Goal: Task Accomplishment & Management: Manage account settings

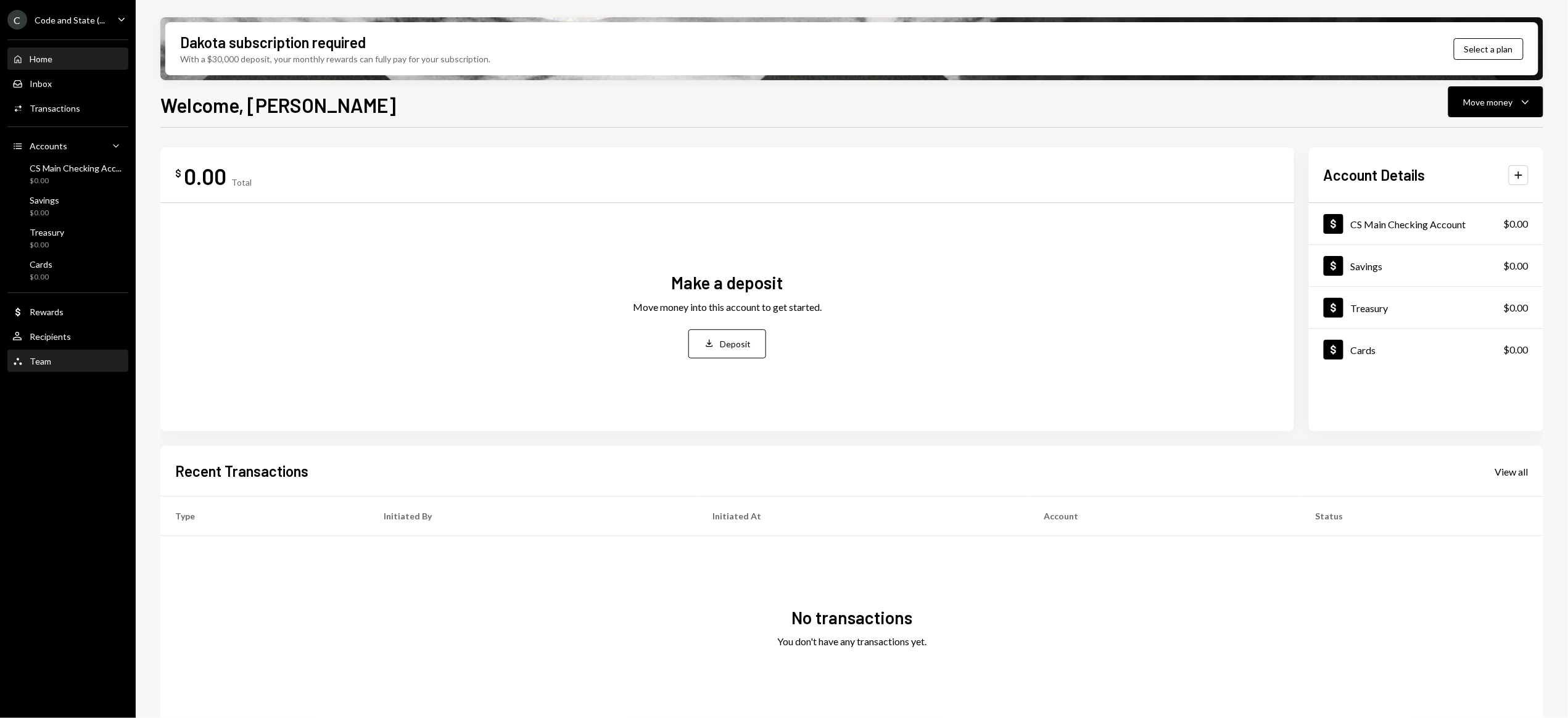
click at [41, 363] on div "Team" at bounding box center [40, 362] width 21 height 10
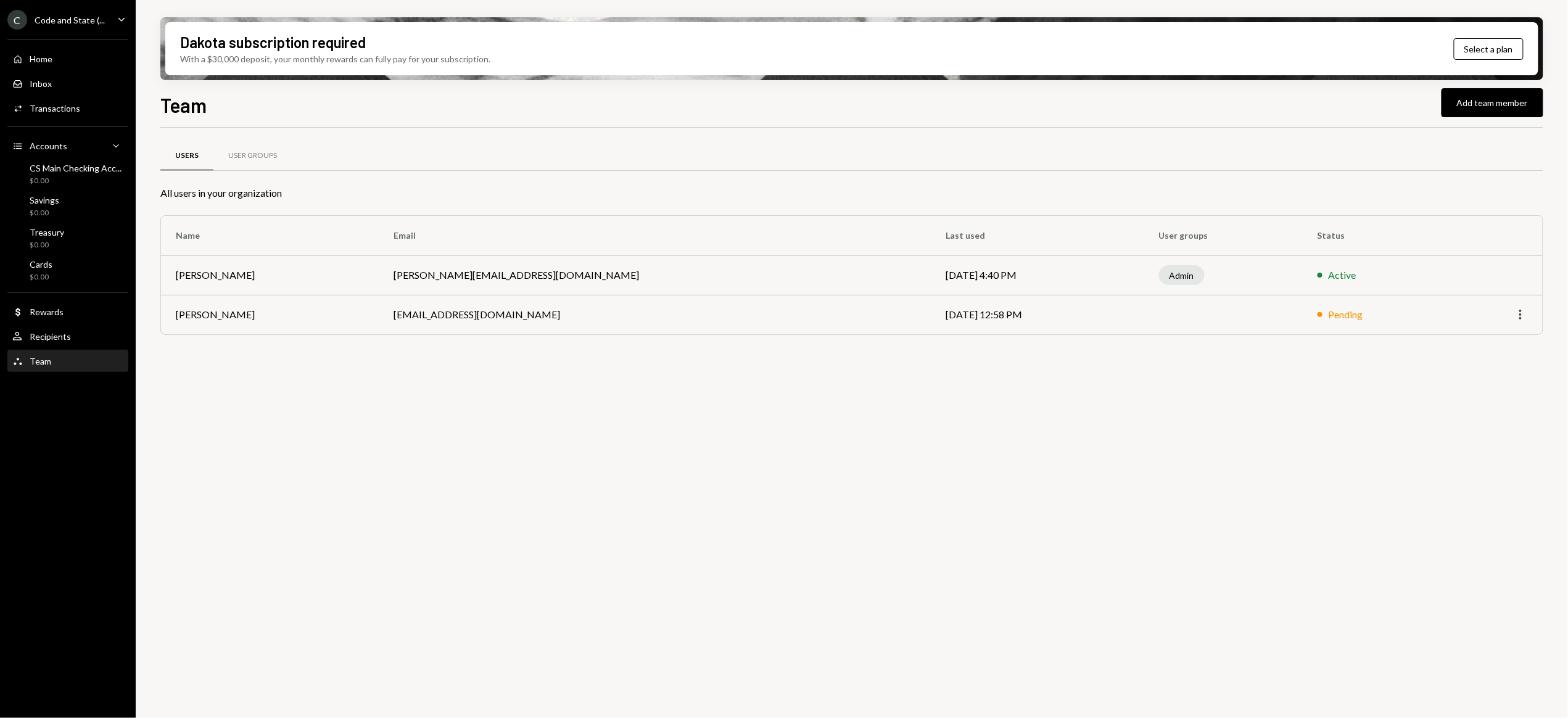
click at [1517, 316] on icon "More" at bounding box center [1519, 314] width 14 height 14
click at [1488, 341] on div "Remove" at bounding box center [1492, 341] width 61 height 21
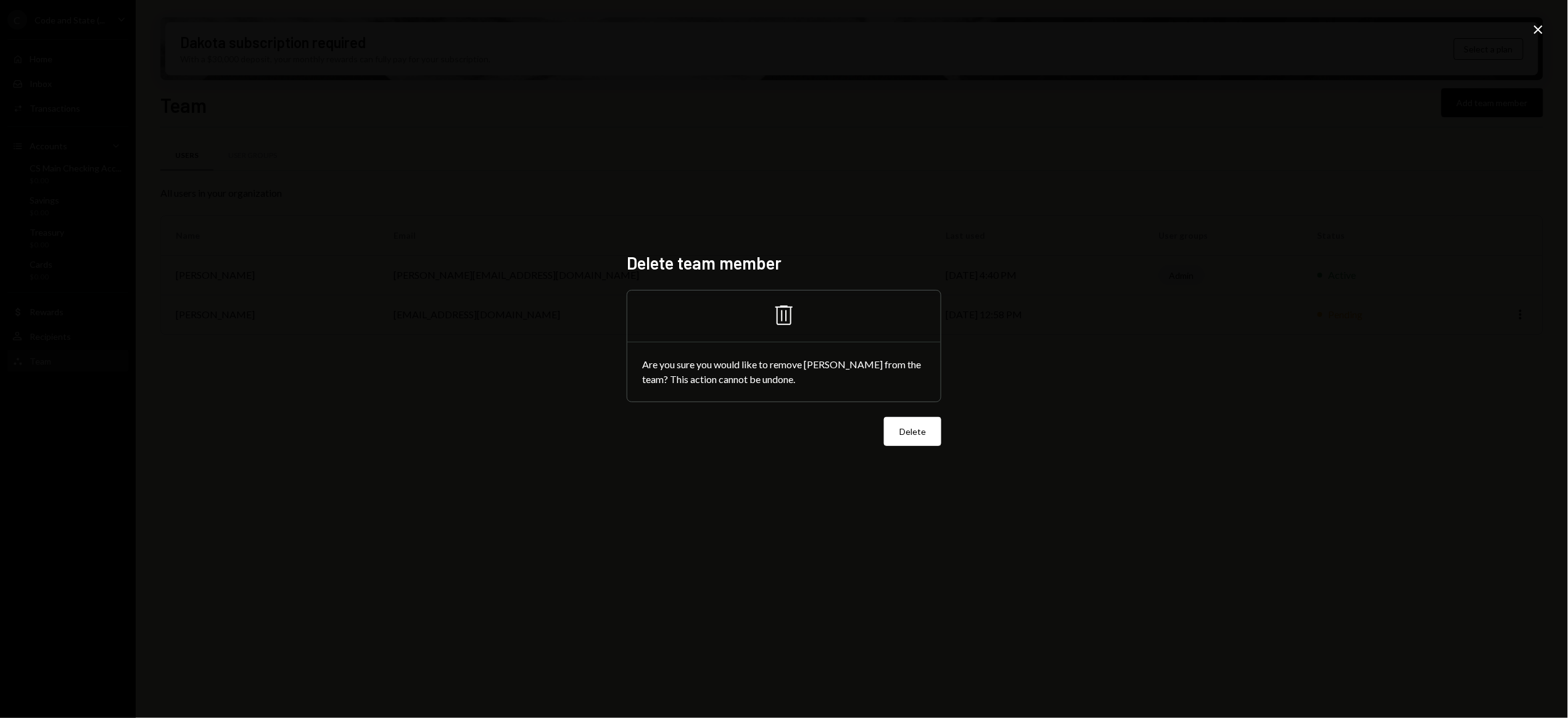
click at [925, 430] on button "Delete" at bounding box center [912, 431] width 57 height 29
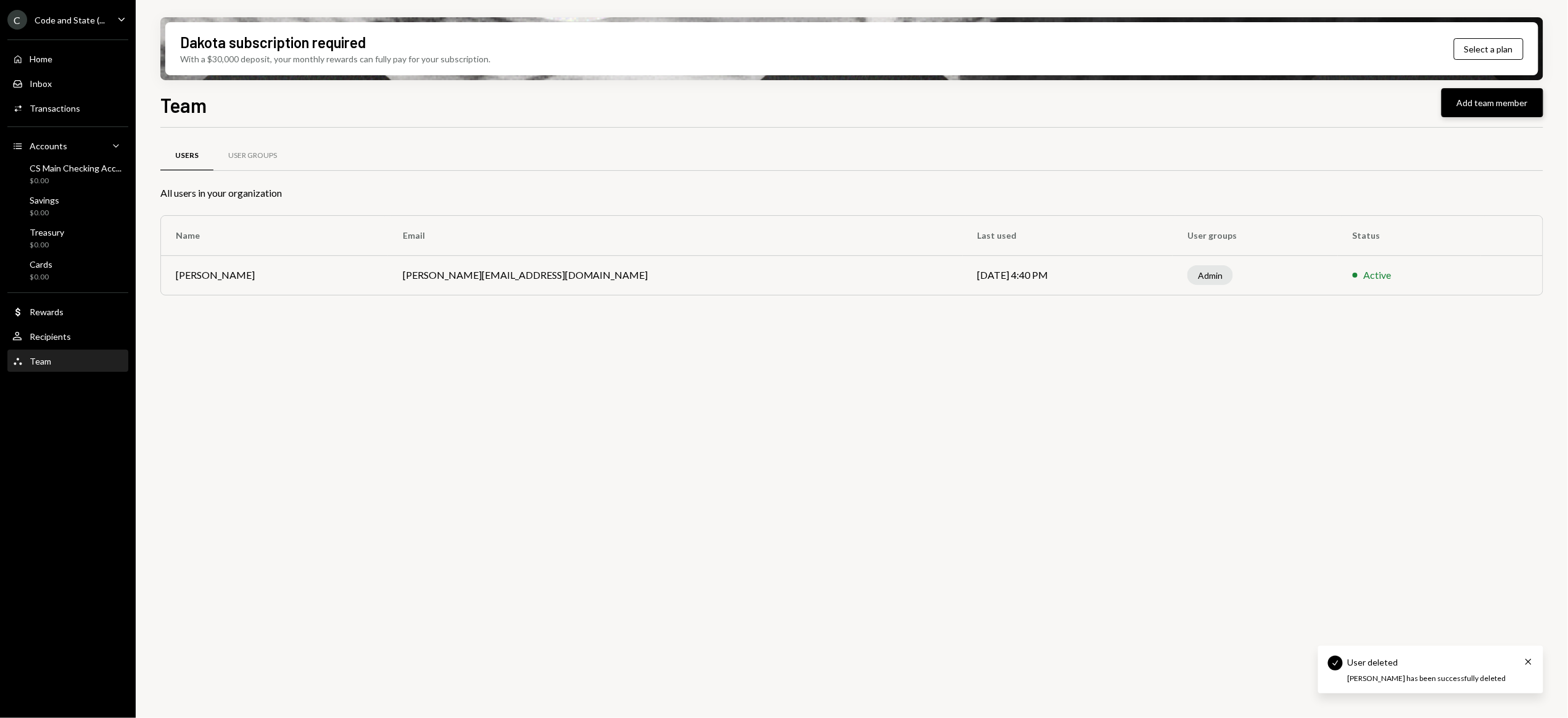
click at [1494, 106] on button "Add team member" at bounding box center [1491, 102] width 101 height 29
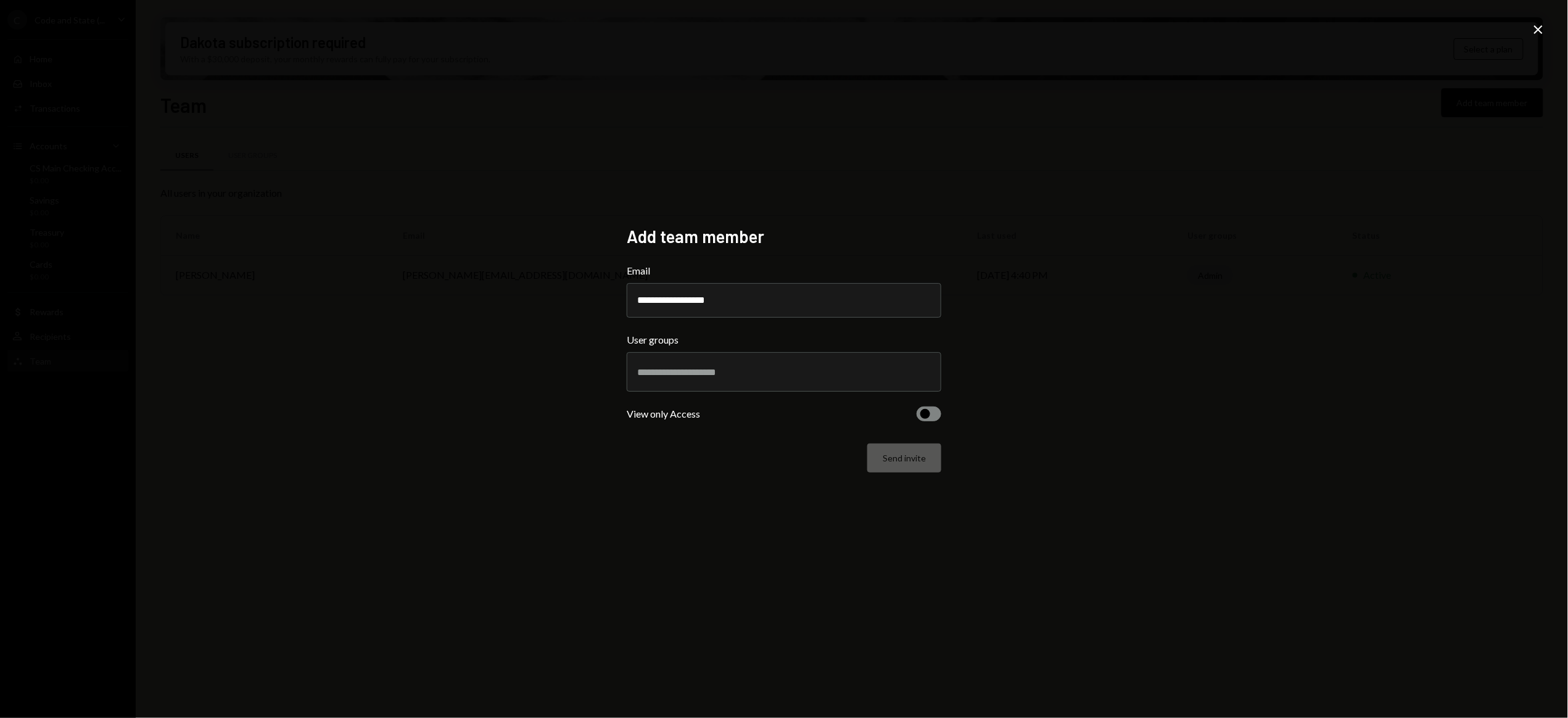
type input "**********"
drag, startPoint x: 896, startPoint y: 339, endPoint x: 819, endPoint y: 357, distance: 79.1
click at [896, 339] on label "User groups" at bounding box center [783, 339] width 314 height 14
click at [770, 379] on div at bounding box center [784, 372] width 294 height 31
click at [682, 409] on li "Admin" at bounding box center [784, 417] width 303 height 35
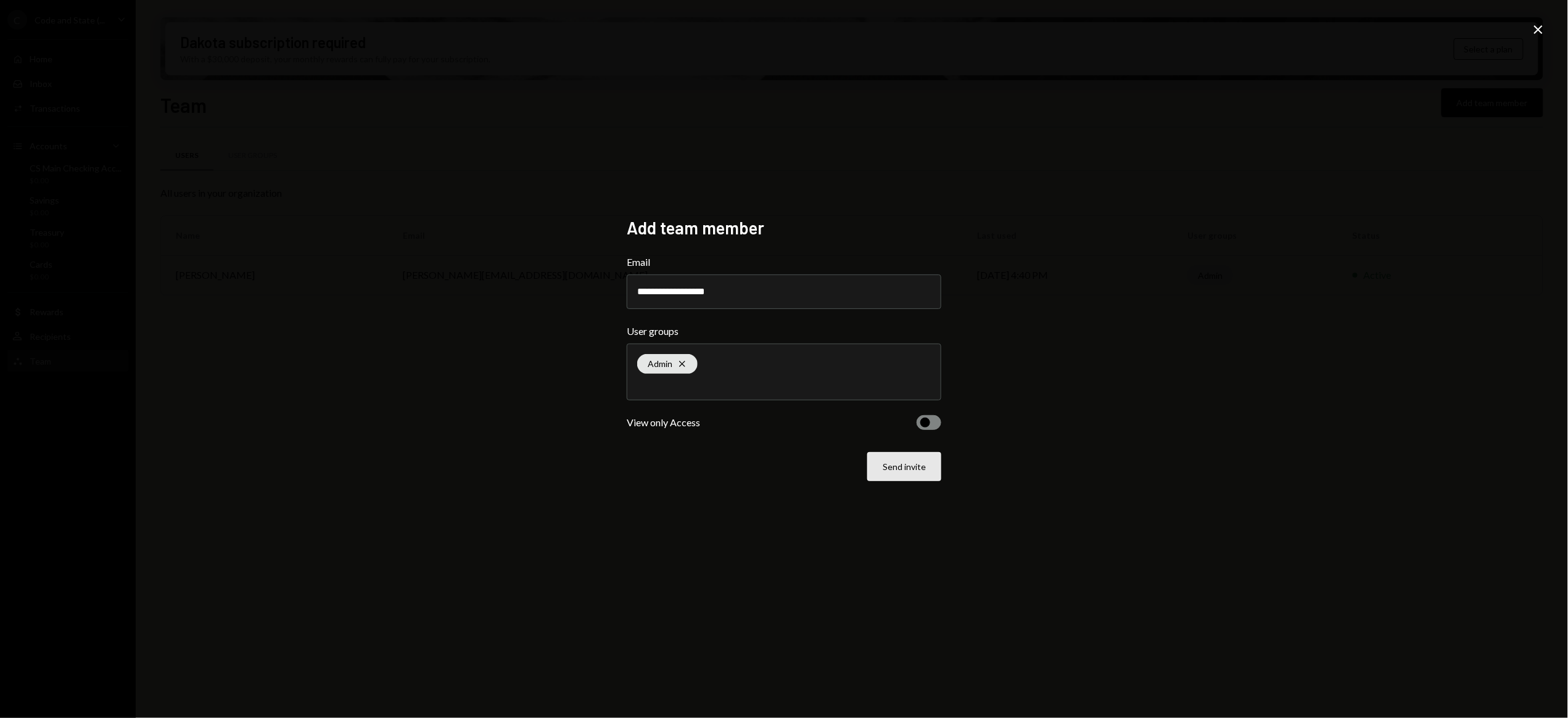
click at [901, 471] on button "Send invite" at bounding box center [904, 467] width 74 height 29
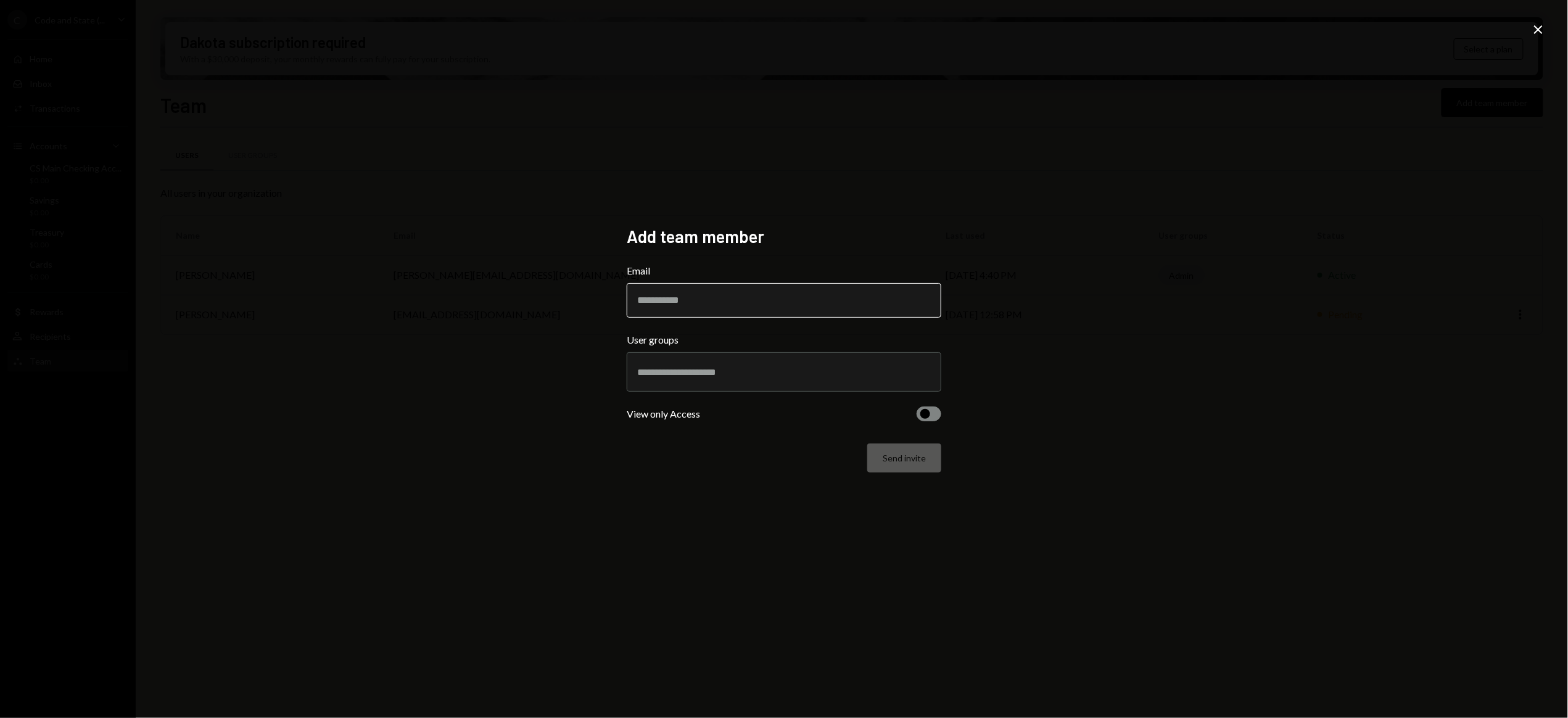
click at [683, 295] on input "Email" at bounding box center [783, 300] width 314 height 35
type input "**********"
click at [869, 331] on form "**********" at bounding box center [783, 368] width 314 height 209
click at [718, 373] on input "text" at bounding box center [784, 372] width 294 height 11
click at [664, 428] on li "Admin" at bounding box center [784, 417] width 303 height 35
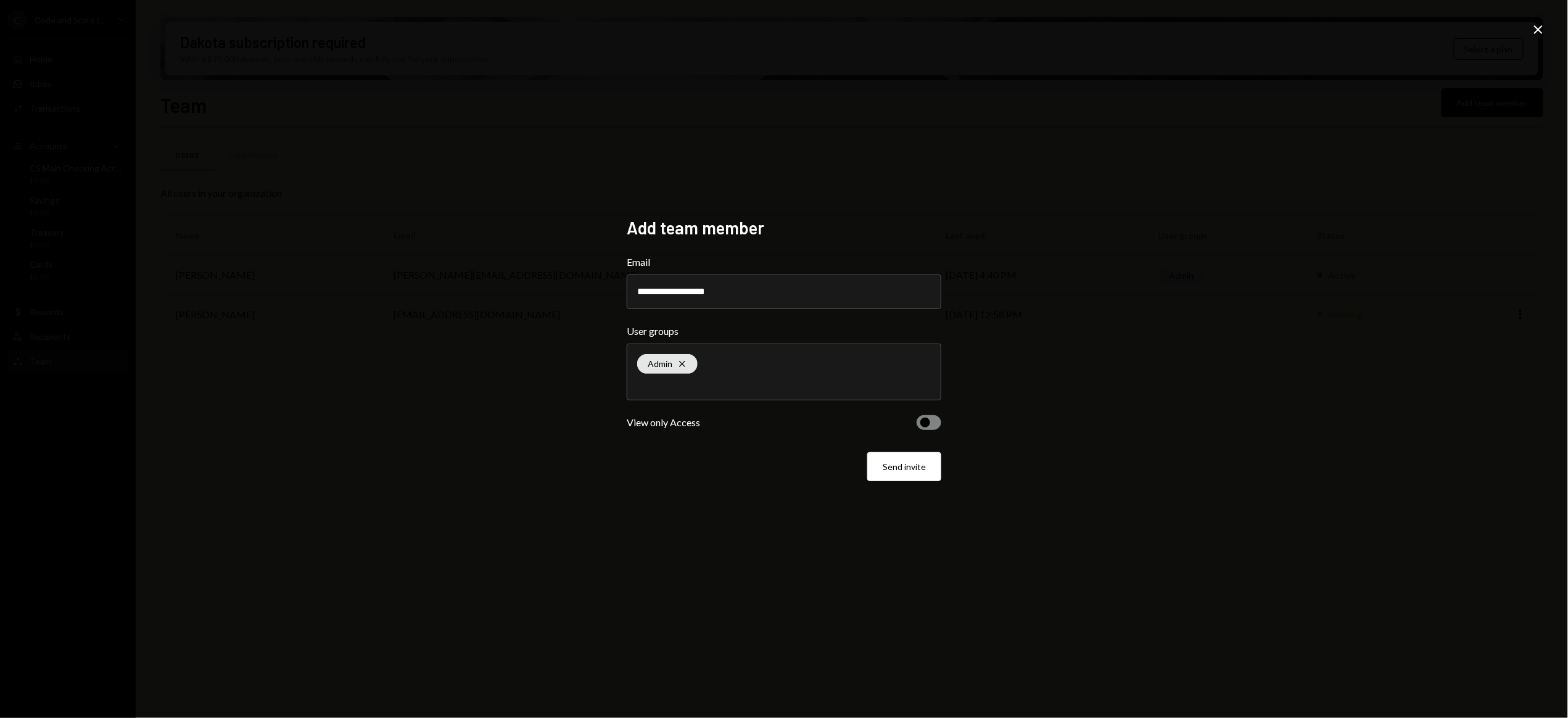
click at [903, 473] on button "Send invite" at bounding box center [904, 467] width 74 height 29
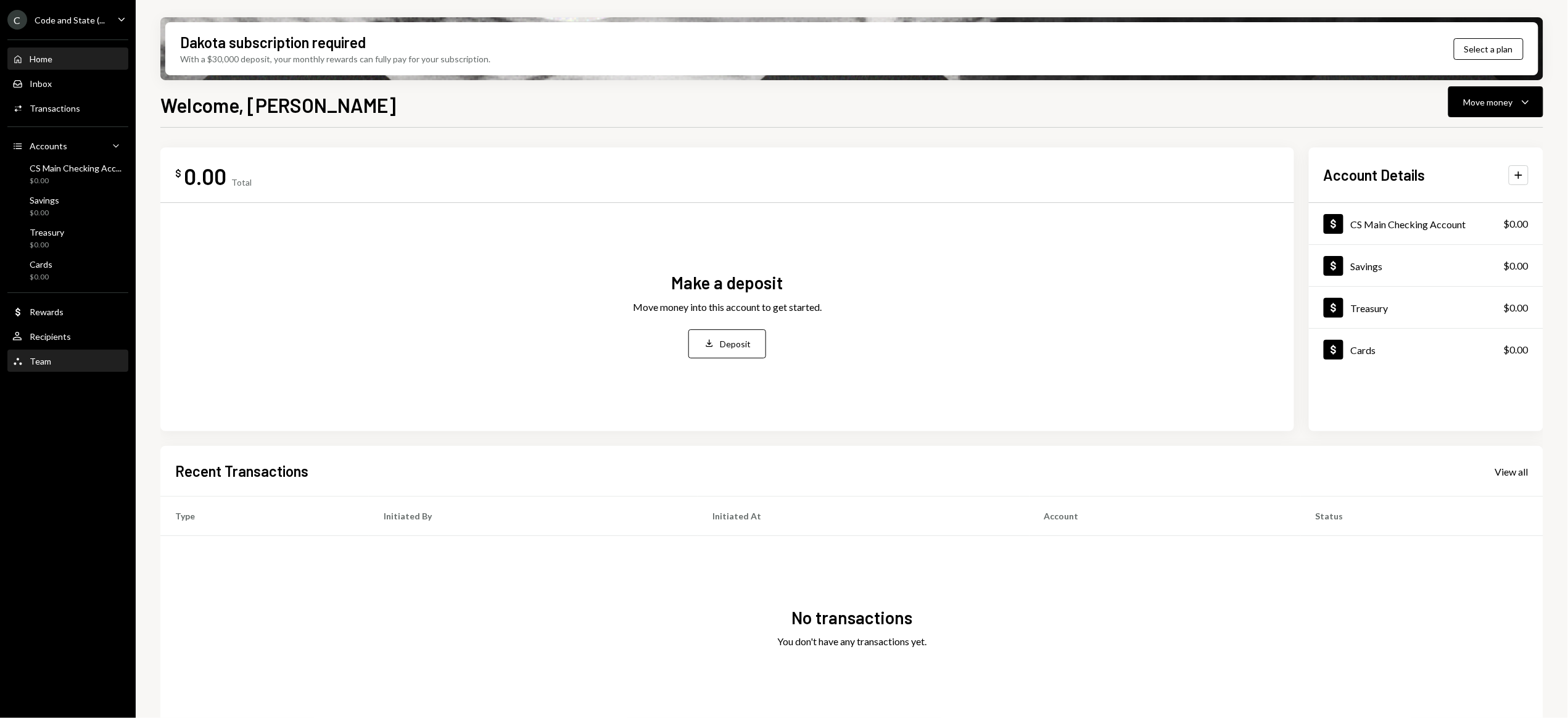
click at [32, 362] on div "Team" at bounding box center [40, 362] width 21 height 10
click at [64, 16] on div "Code and State (..." at bounding box center [70, 20] width 71 height 10
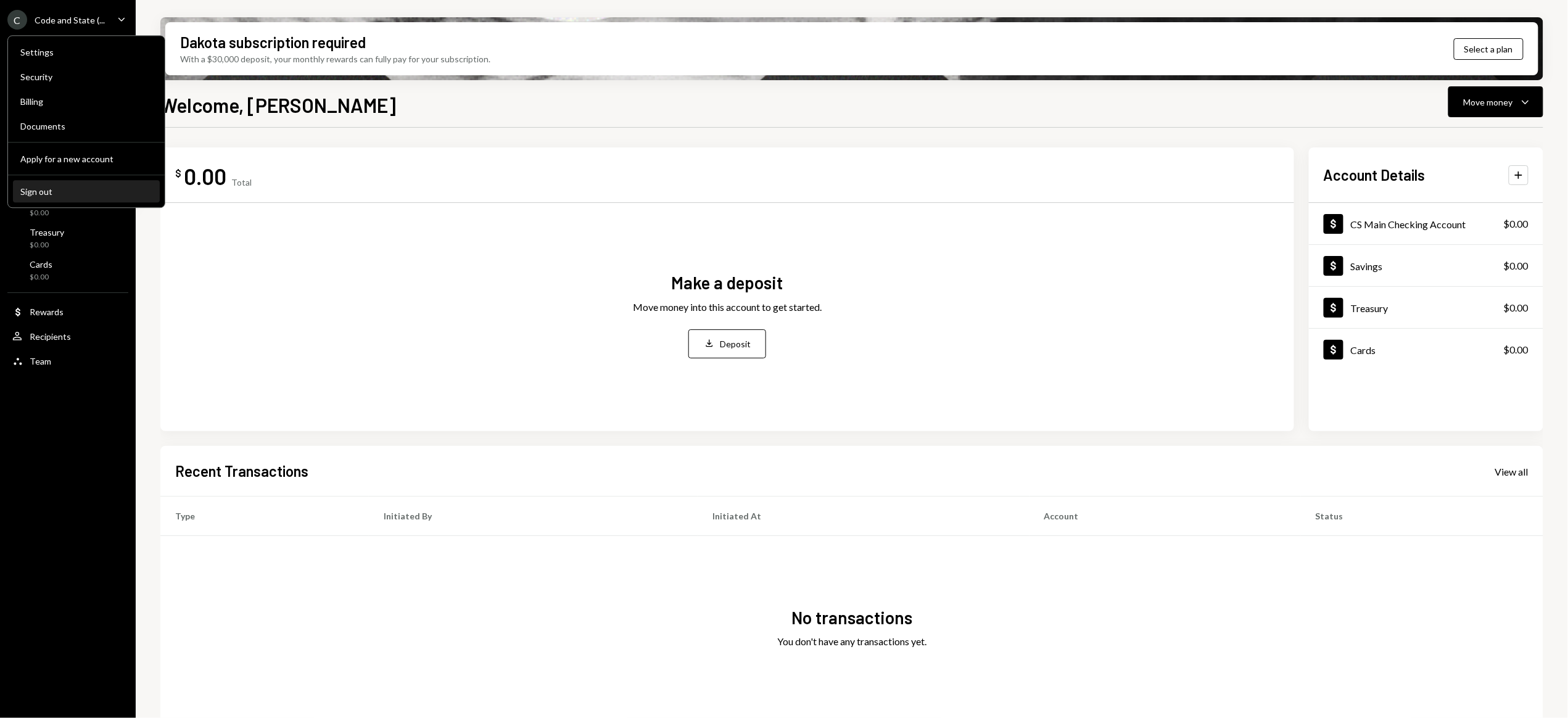
click at [42, 191] on div "Sign out" at bounding box center [86, 192] width 132 height 10
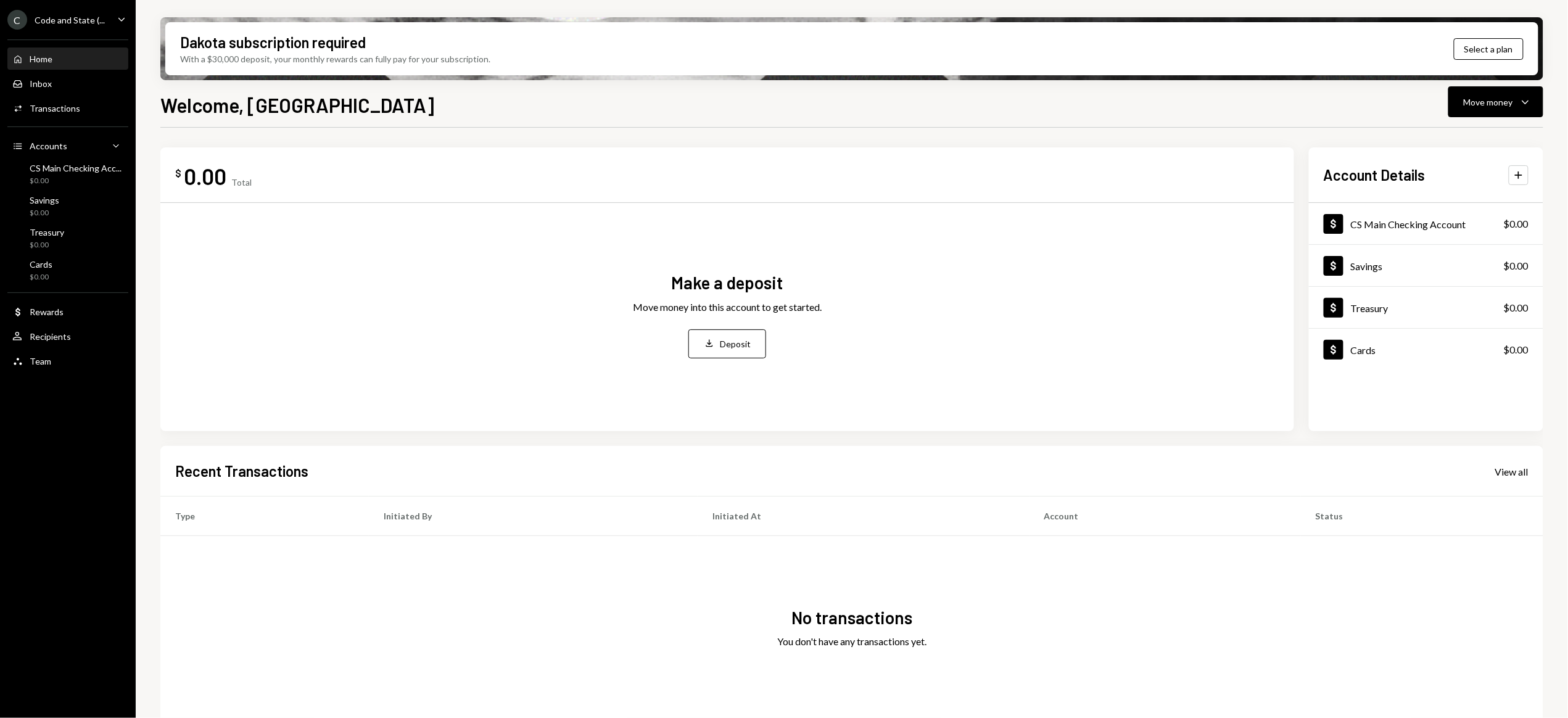
click at [78, 18] on div "Code and State (..." at bounding box center [70, 20] width 71 height 10
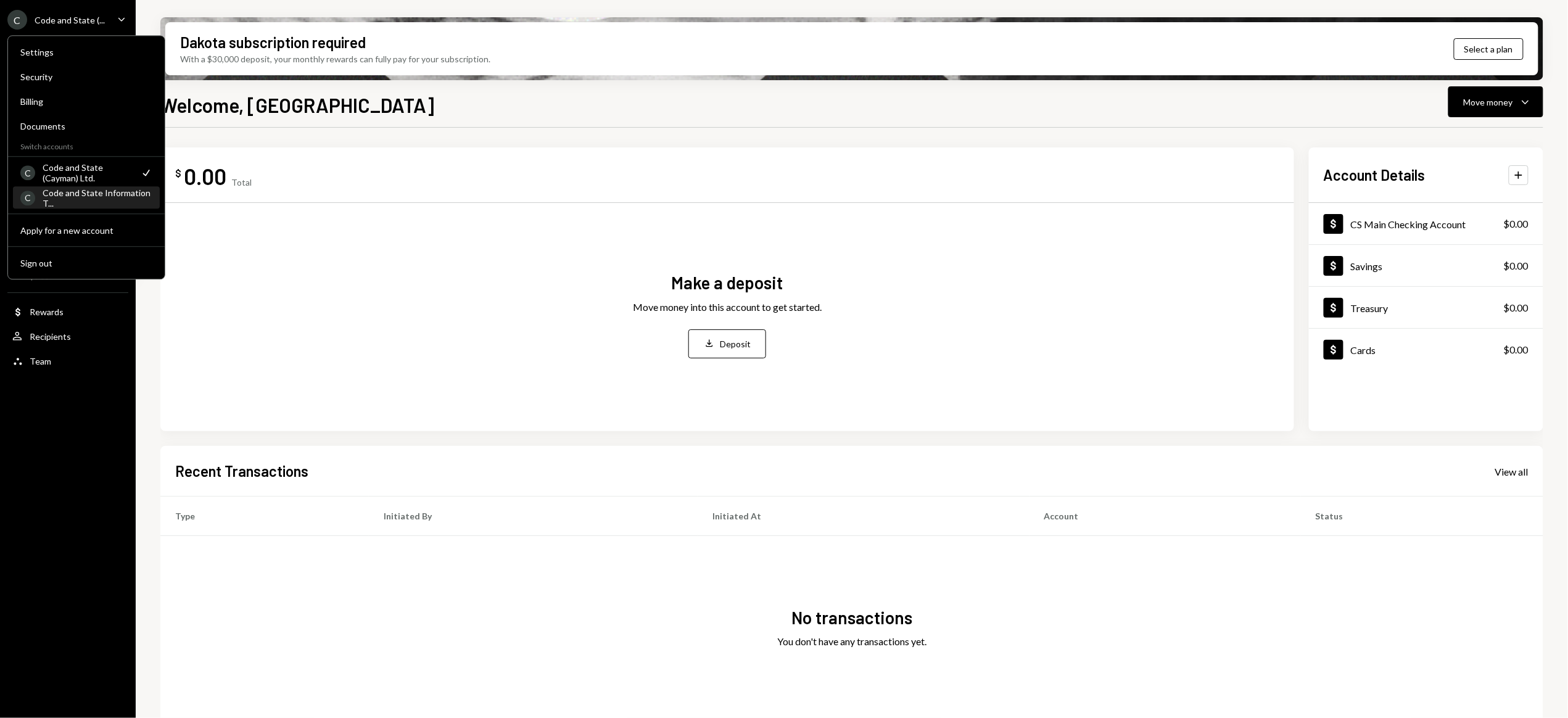
click at [90, 198] on div "Code and State Information T..." at bounding box center [97, 198] width 110 height 21
